Goal: Task Accomplishment & Management: Use online tool/utility

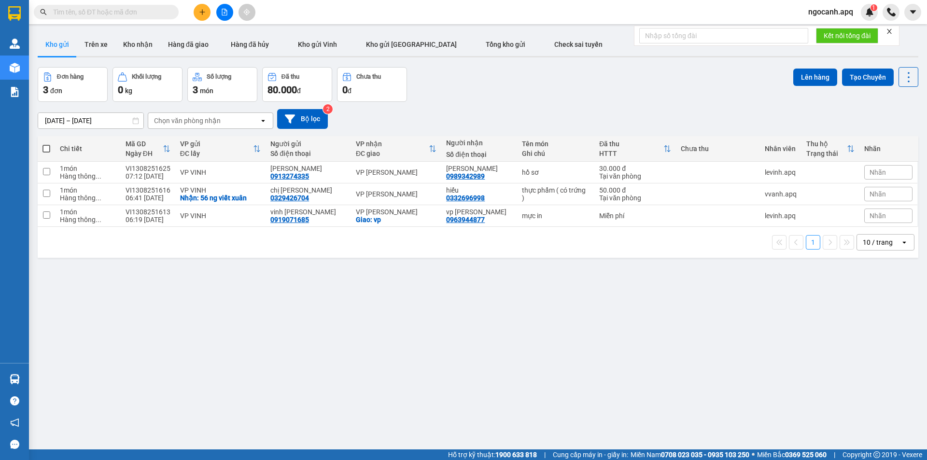
paste input "0986908170"
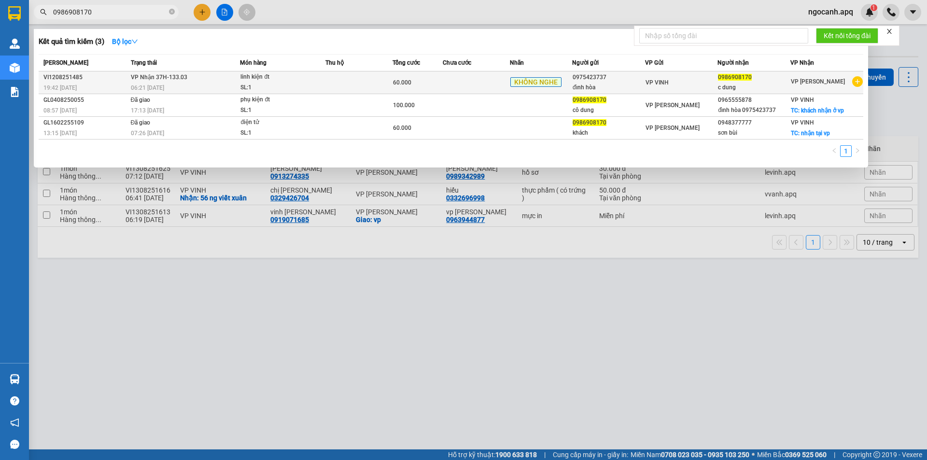
type input "0986908170"
click at [332, 80] on td at bounding box center [358, 82] width 67 height 23
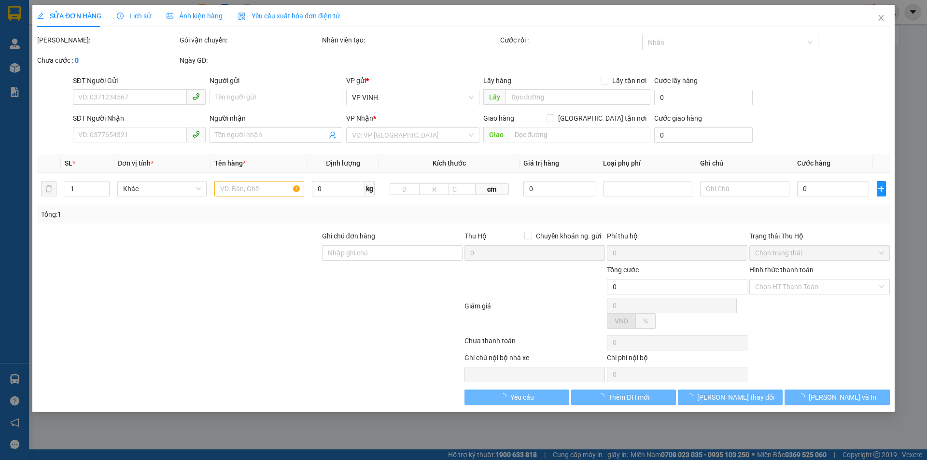
type input "0975423737"
type input "đỉnh hòa"
type input "0986908170"
type input "c dung"
type input "60.000"
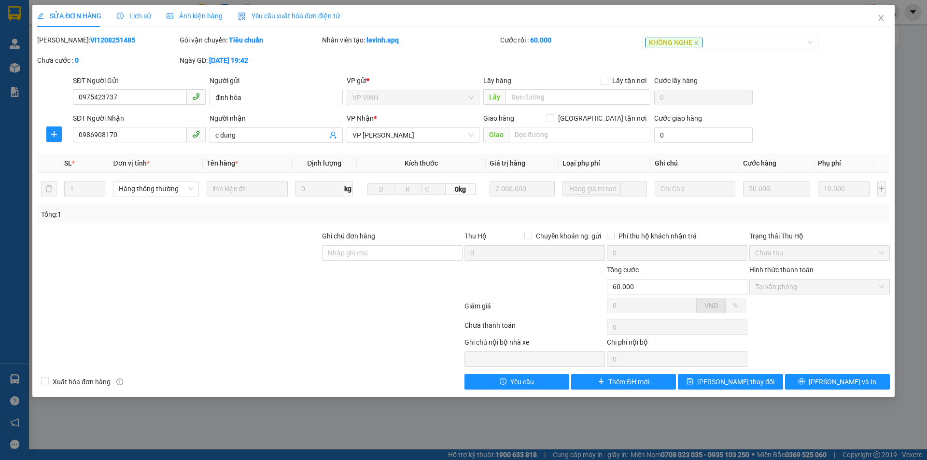
click at [811, 396] on div "SỬA ĐƠN HÀNG Lịch sử Ảnh kiện hàng Yêu cầu xuất hóa đơn điện tử Total Paid Fee …" at bounding box center [463, 201] width 862 height 392
click at [817, 378] on button "[PERSON_NAME] và In" at bounding box center [837, 381] width 105 height 15
